Goal: Information Seeking & Learning: Learn about a topic

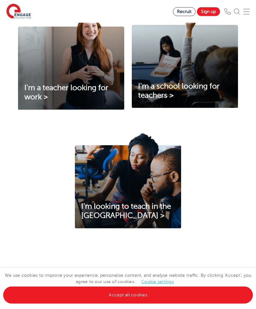
scroll to position [229, 0]
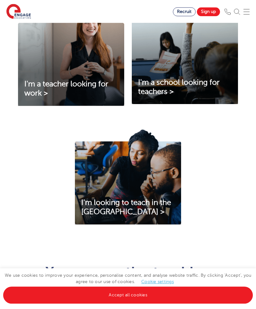
click at [147, 209] on img at bounding box center [128, 177] width 106 height 96
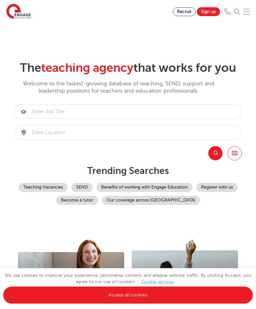
scroll to position [303, 0]
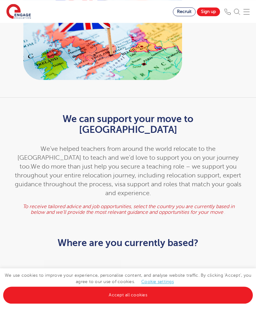
click at [246, 11] on img at bounding box center [246, 12] width 6 height 6
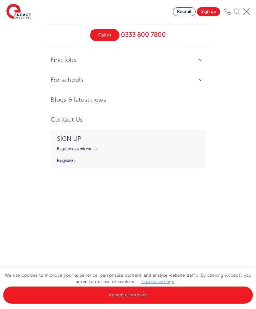
click at [199, 60] on link "Find jobs" at bounding box center [128, 60] width 155 height 14
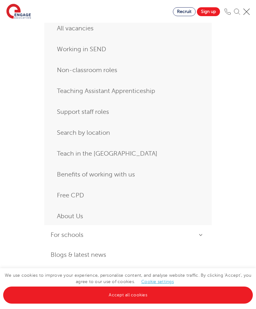
scroll to position [52, 0]
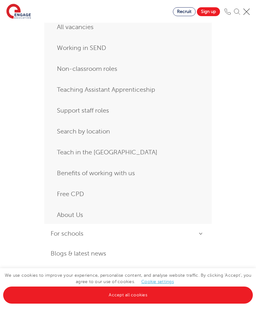
click at [152, 91] on link "Teaching Assistant Apprenticeship" at bounding box center [128, 89] width 142 height 11
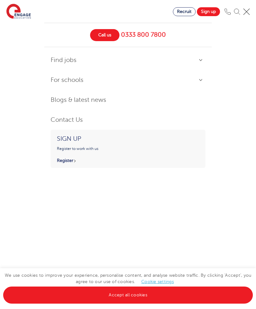
scroll to position [0, 0]
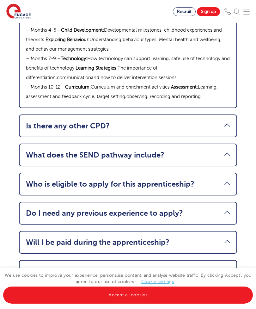
scroll to position [954, 0]
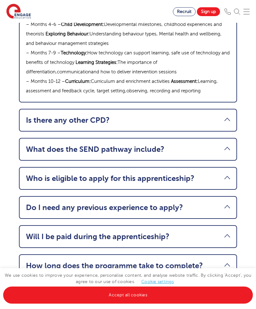
click at [225, 174] on link "Who is eligible to apply for this apprenticeship?" at bounding box center [128, 178] width 204 height 9
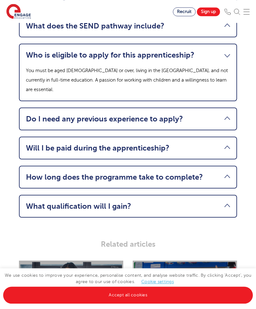
scroll to position [946, 0]
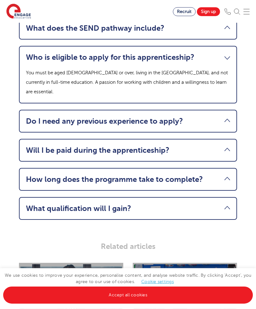
click at [219, 117] on ul "What does the course cover? – Month 1 – The role of a Teaching Assistant: Profe…" at bounding box center [128, 89] width 218 height 261
click at [215, 117] on link "Do I need any previous experience to apply?" at bounding box center [128, 121] width 204 height 9
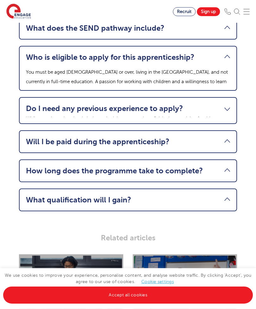
scroll to position [946, 0]
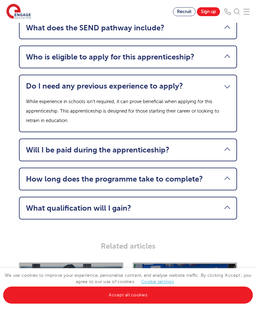
click at [224, 81] on link "Do I need any previous experience to apply?" at bounding box center [128, 85] width 204 height 9
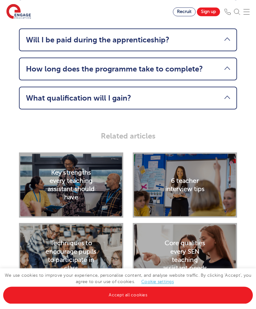
click at [220, 93] on link "What qualification will I gain?" at bounding box center [128, 97] width 204 height 9
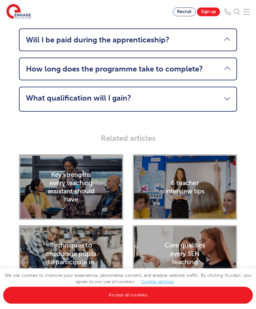
scroll to position [1021, 0]
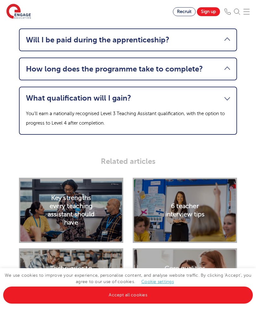
click at [225, 93] on link "What qualification will I gain?" at bounding box center [128, 97] width 204 height 9
